Goal: Task Accomplishment & Management: Manage account settings

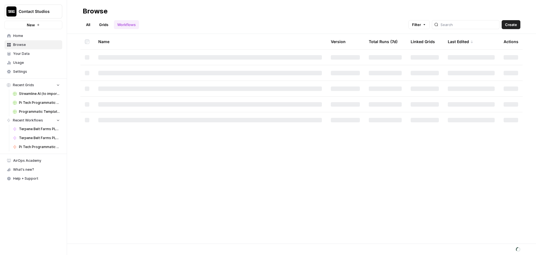
click at [30, 73] on span "Settings" at bounding box center [36, 71] width 47 height 5
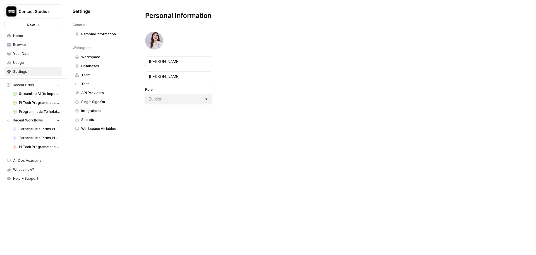
click at [100, 108] on link "Integrations" at bounding box center [101, 110] width 56 height 9
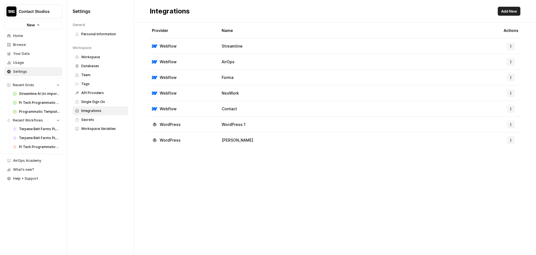
click at [513, 12] on span "Add New" at bounding box center [509, 11] width 16 height 6
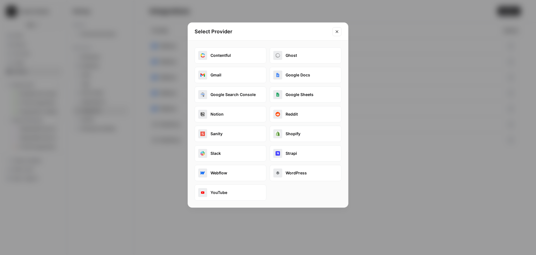
click at [222, 178] on button "Webflow" at bounding box center [231, 173] width 72 height 16
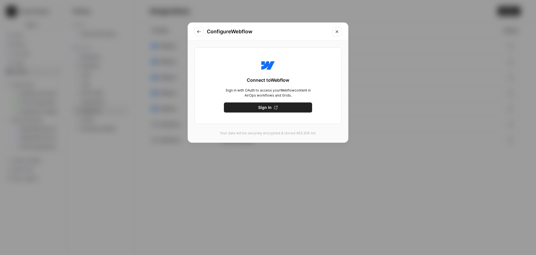
click at [298, 101] on div "Connect to Webflow Sign in with OAuth to access your Webflow content in AirOps …" at bounding box center [268, 85] width 147 height 77
click at [299, 103] on button "Sign In" at bounding box center [268, 107] width 88 height 10
